Goal: Find specific page/section: Find specific page/section

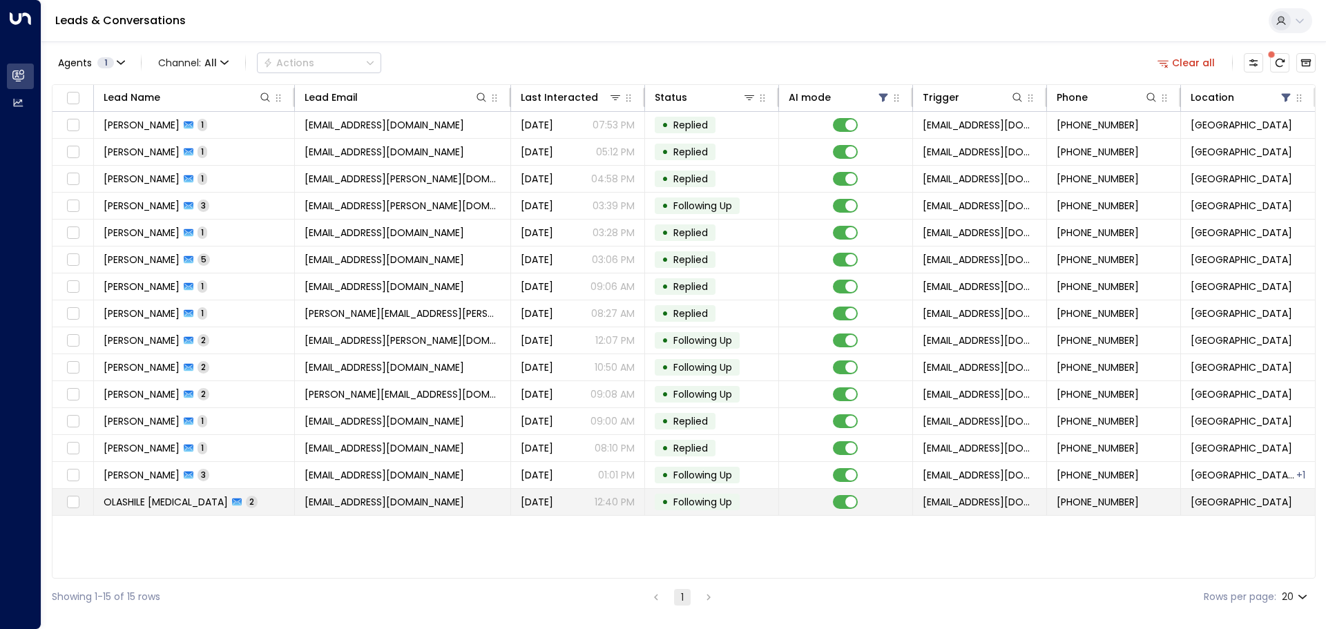
click at [258, 506] on td "OLASHILE [MEDICAL_DATA] 2" at bounding box center [194, 502] width 201 height 26
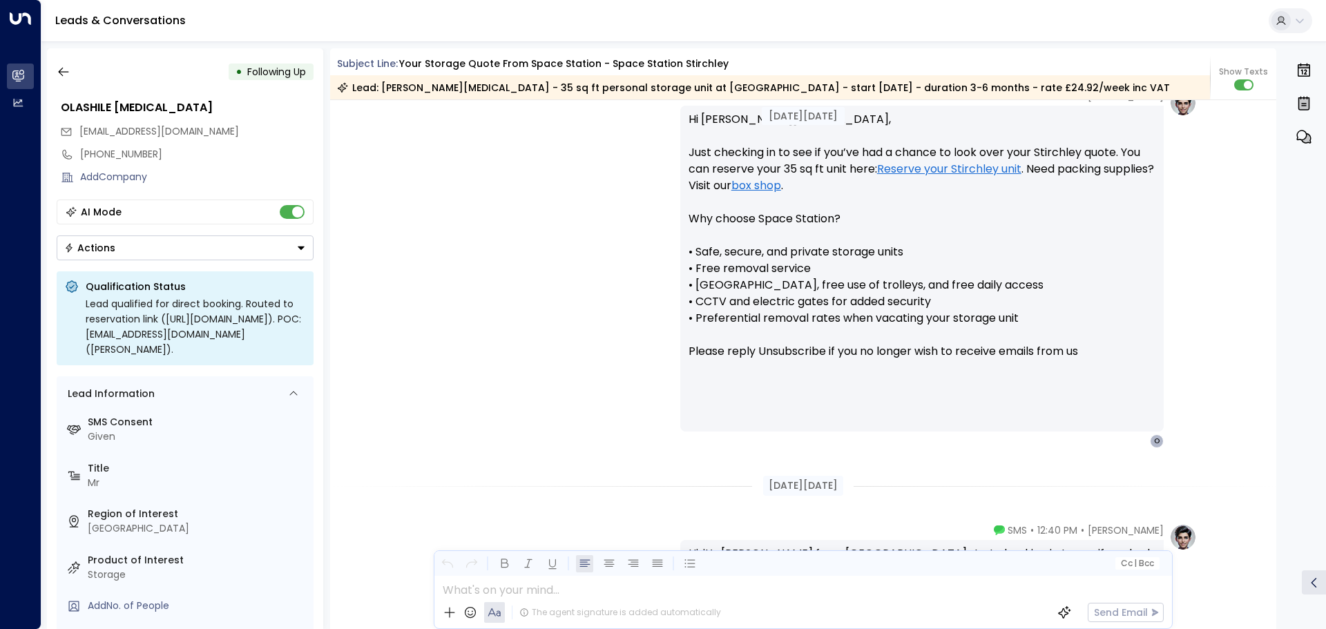
scroll to position [1397, 0]
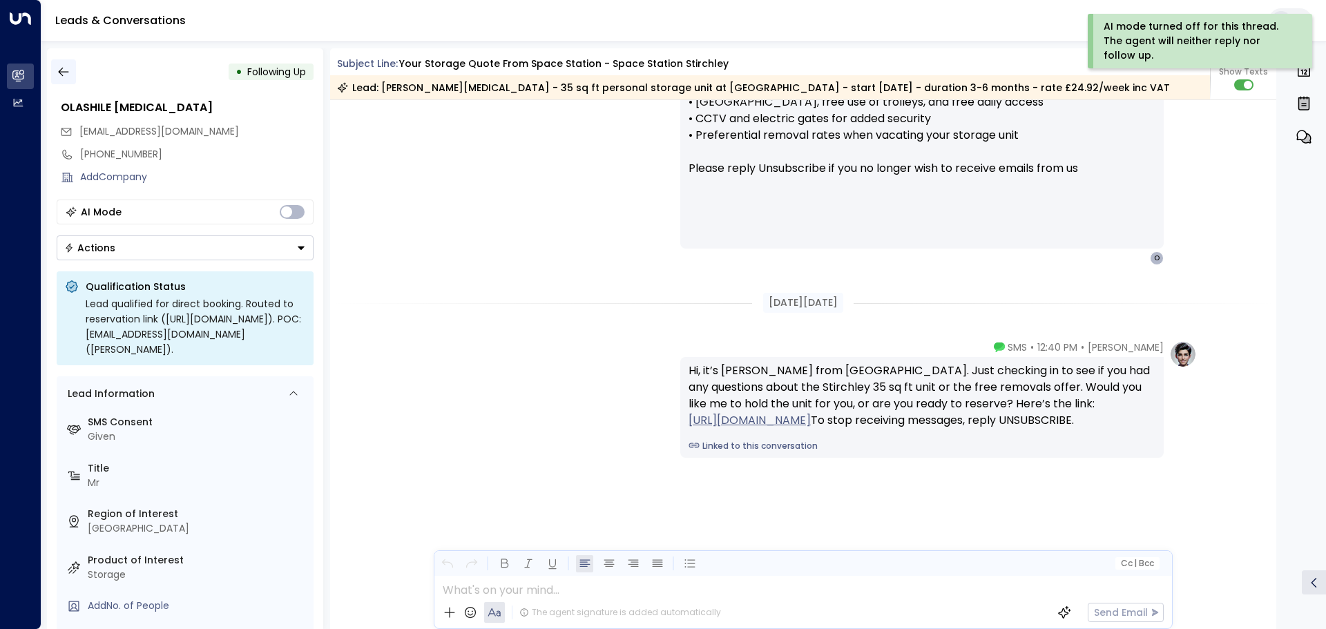
click at [64, 71] on icon "button" at bounding box center [64, 72] width 14 height 14
